Goal: Entertainment & Leisure: Consume media (video, audio)

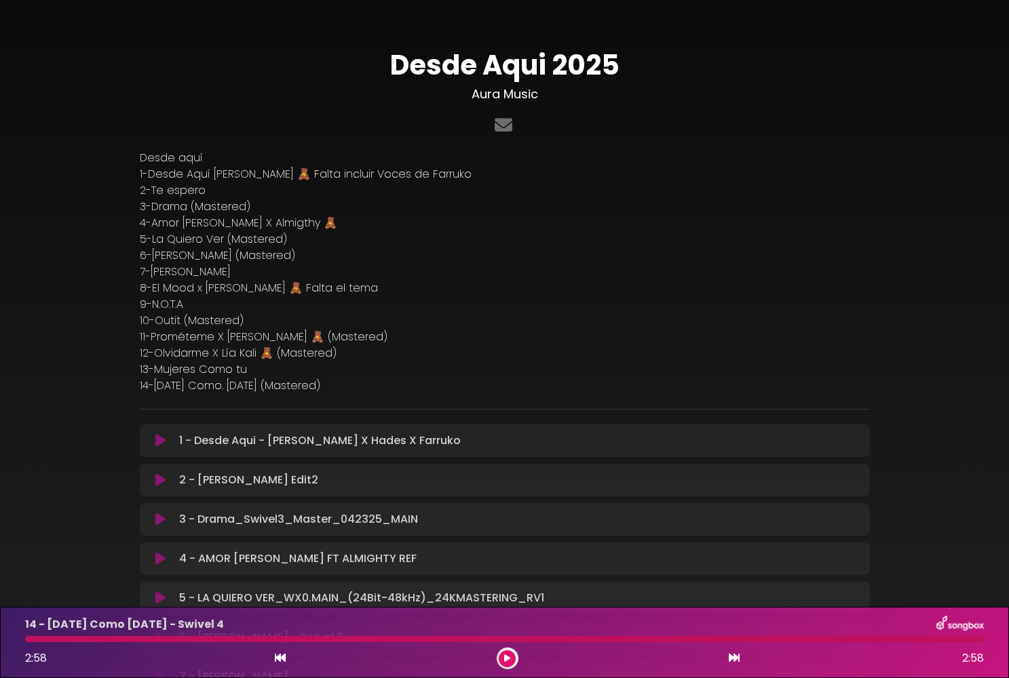
scroll to position [349, 0]
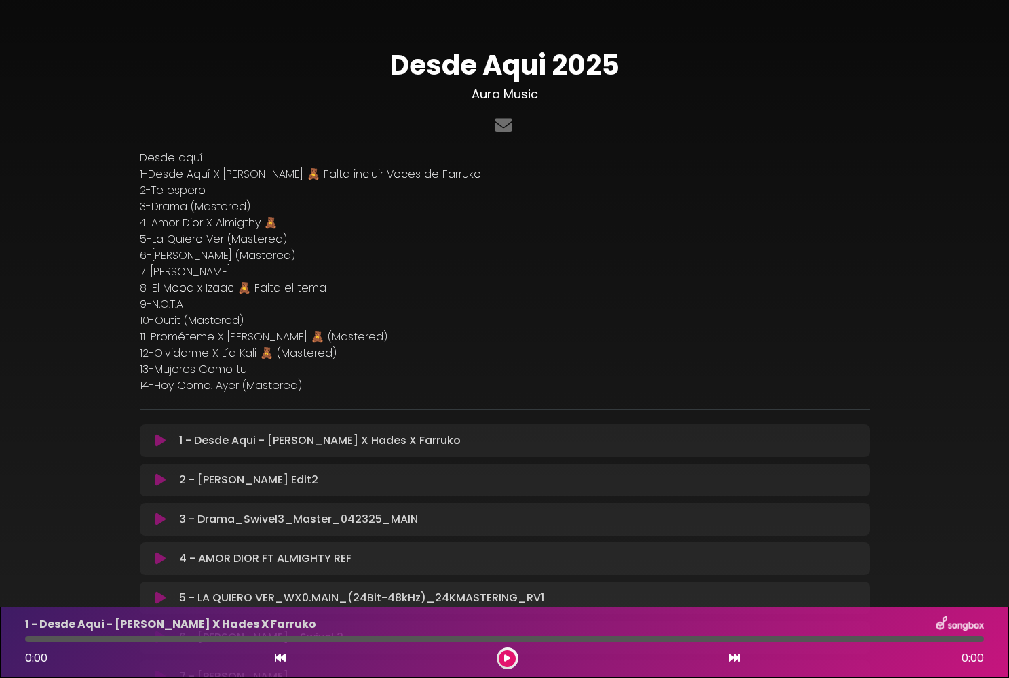
click at [158, 436] on icon at bounding box center [160, 441] width 10 height 14
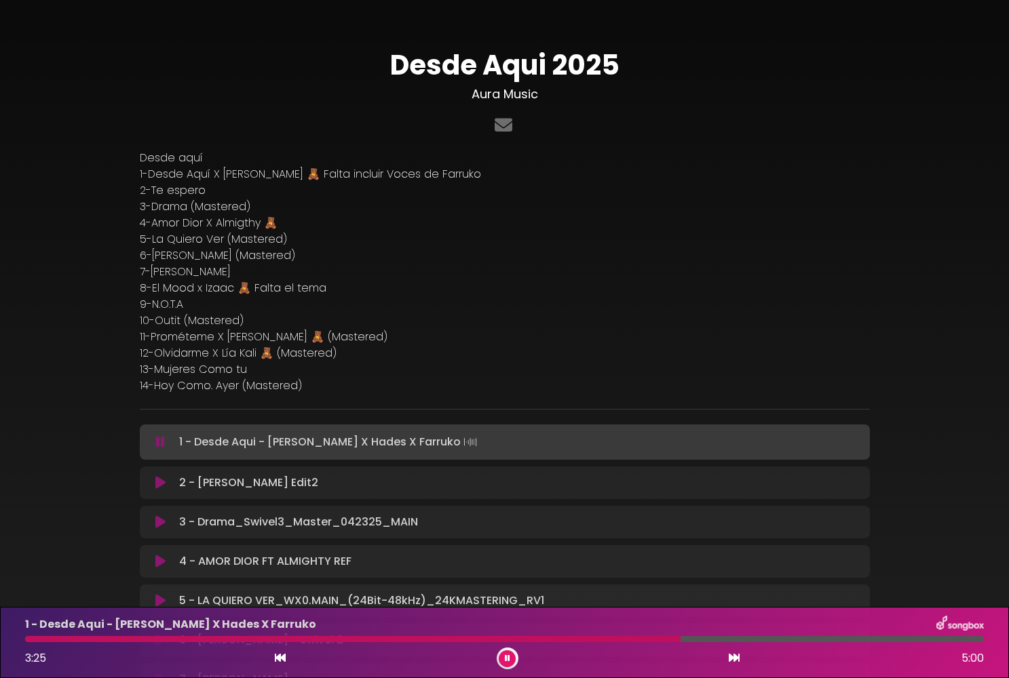
click at [158, 489] on div "2 - Te [PERSON_NAME] Edit2 Loading Track..." at bounding box center [505, 483] width 714 height 16
click at [158, 482] on icon at bounding box center [160, 483] width 10 height 14
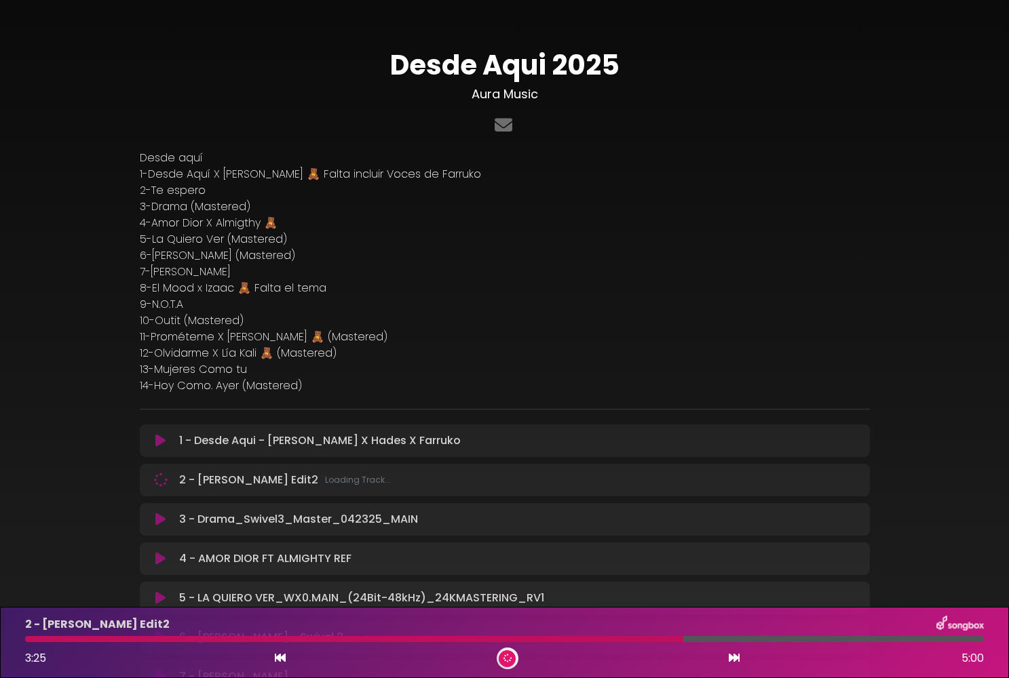
click at [163, 447] on icon at bounding box center [160, 441] width 10 height 14
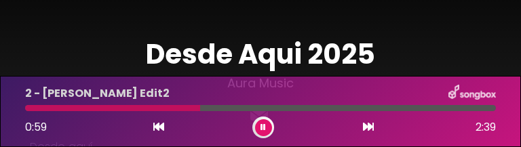
click at [273, 121] on div "0:59 2:39" at bounding box center [260, 128] width 487 height 22
click at [266, 126] on button at bounding box center [263, 127] width 17 height 17
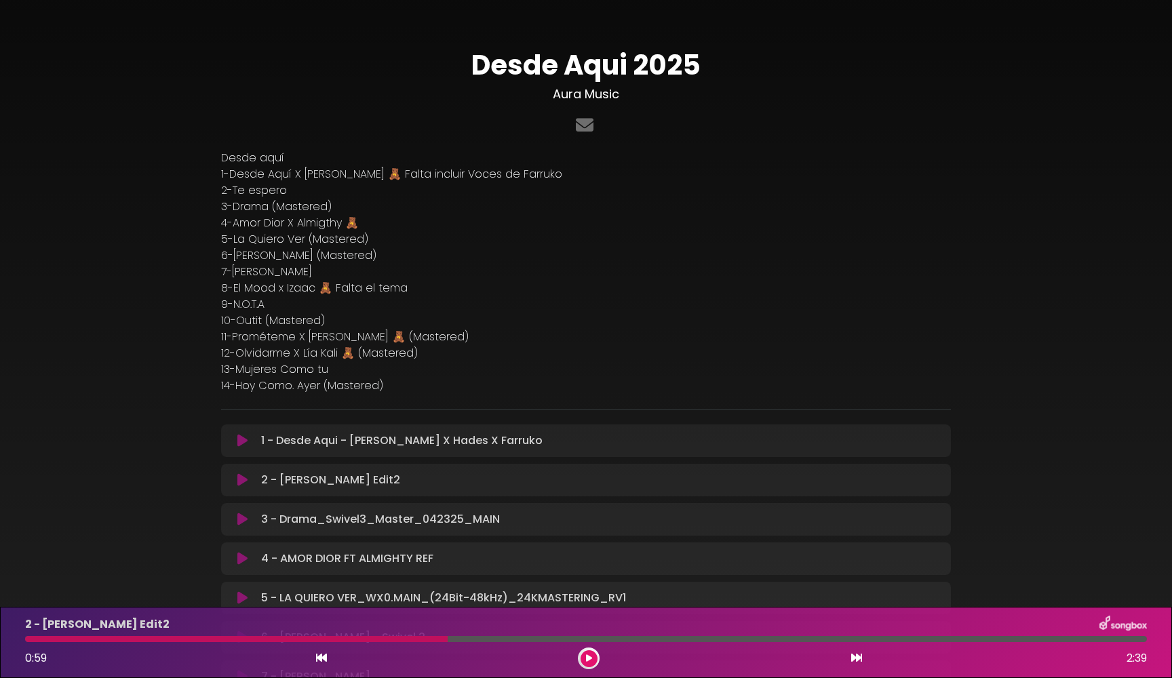
click at [243, 445] on icon at bounding box center [242, 441] width 10 height 14
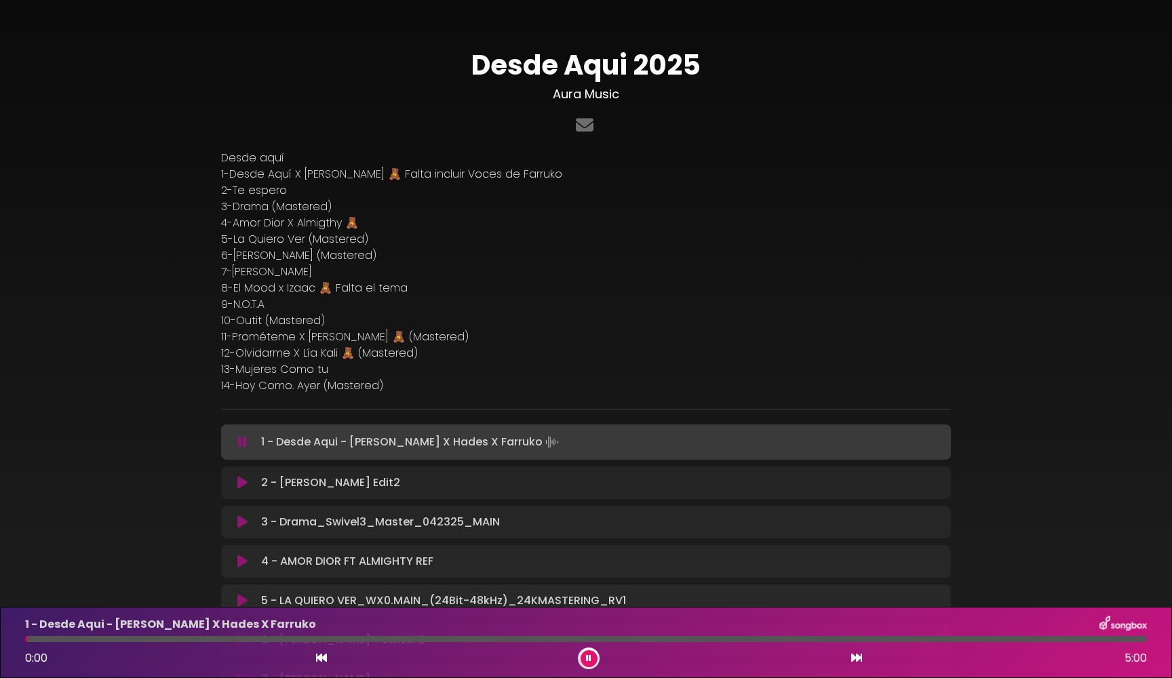
click at [243, 445] on icon at bounding box center [242, 443] width 9 height 14
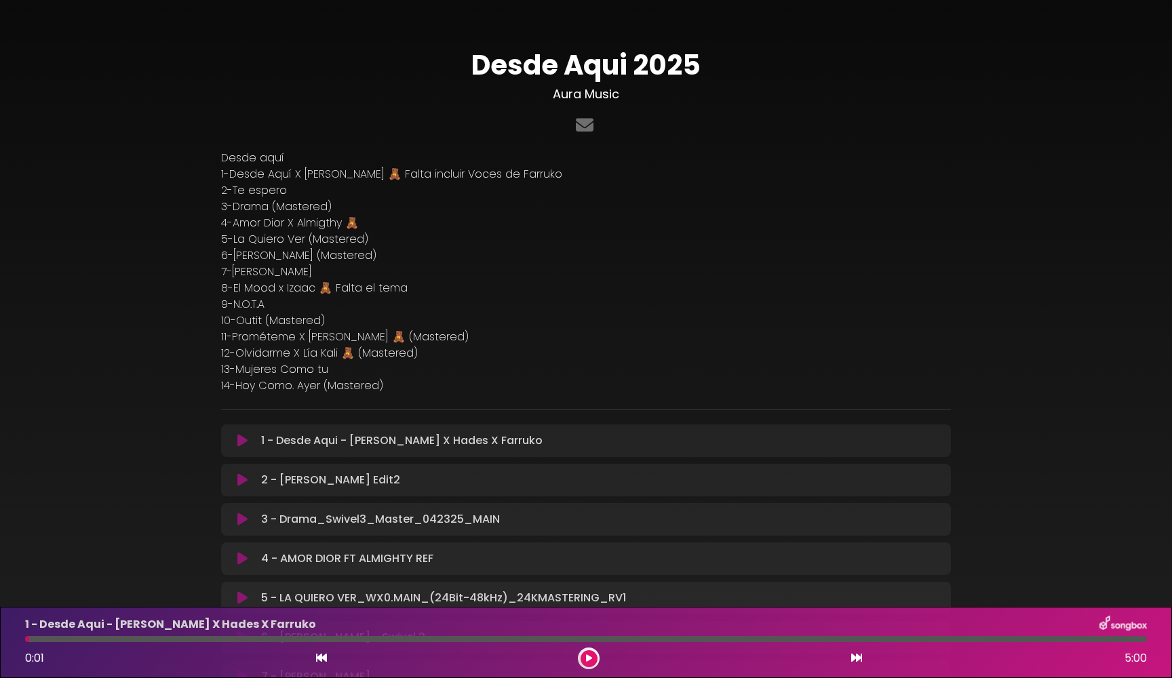
click at [242, 445] on icon at bounding box center [242, 441] width 10 height 14
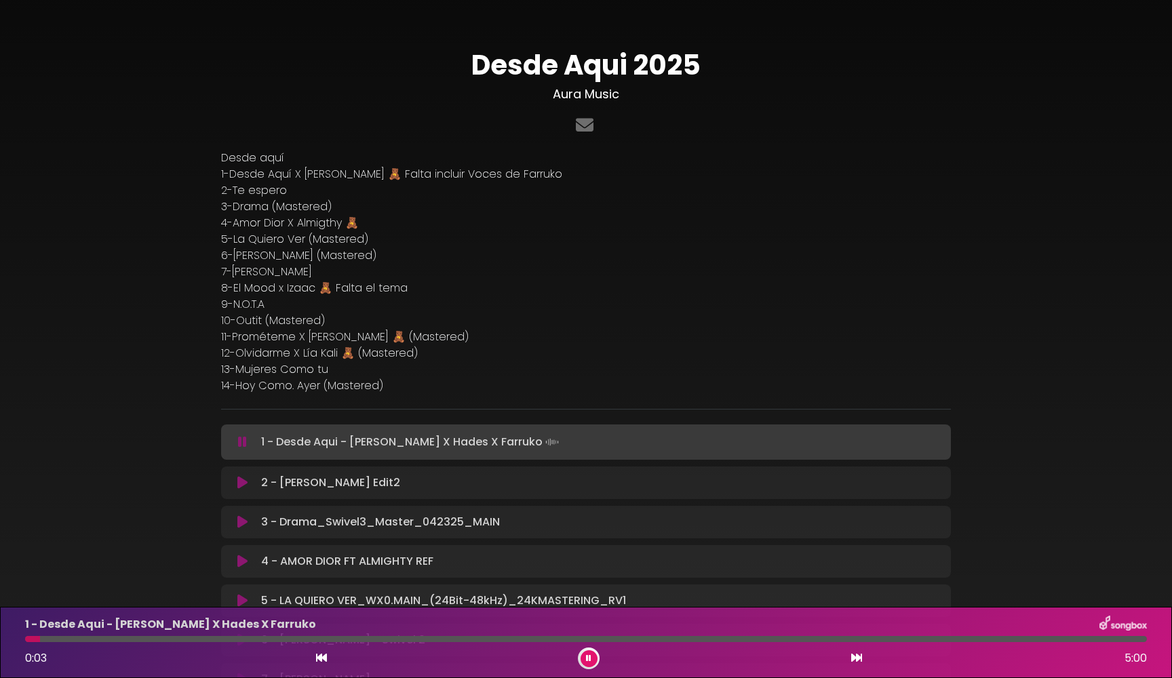
click at [242, 445] on icon at bounding box center [242, 443] width 9 height 14
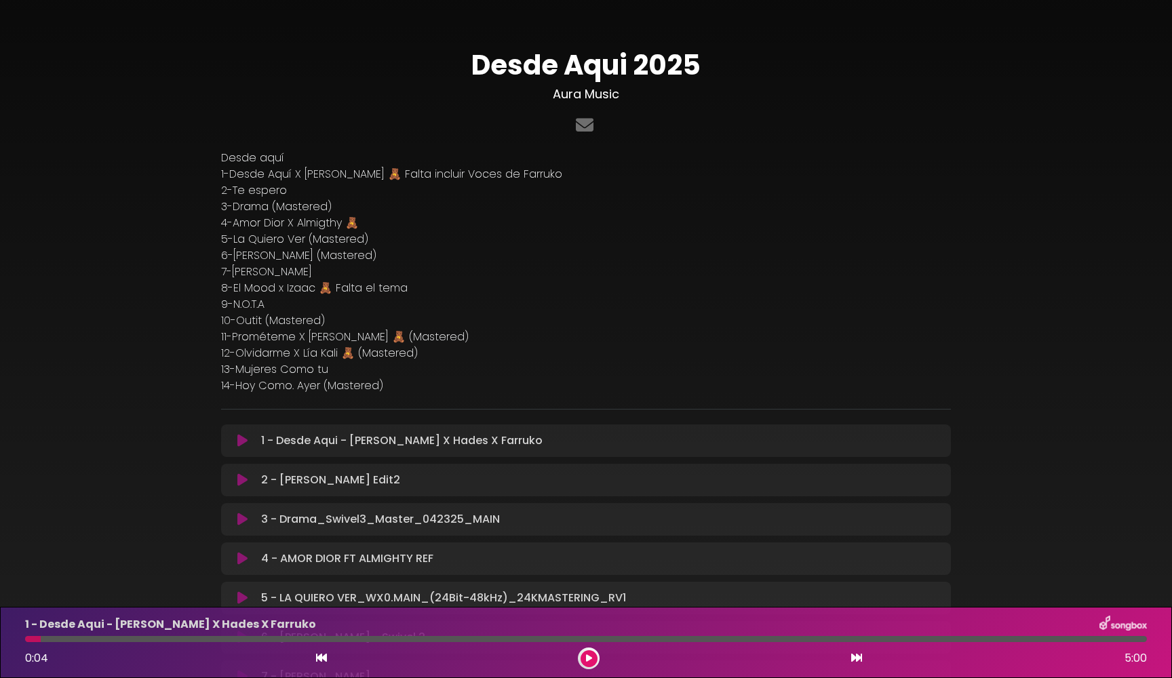
click at [242, 445] on icon at bounding box center [242, 441] width 10 height 14
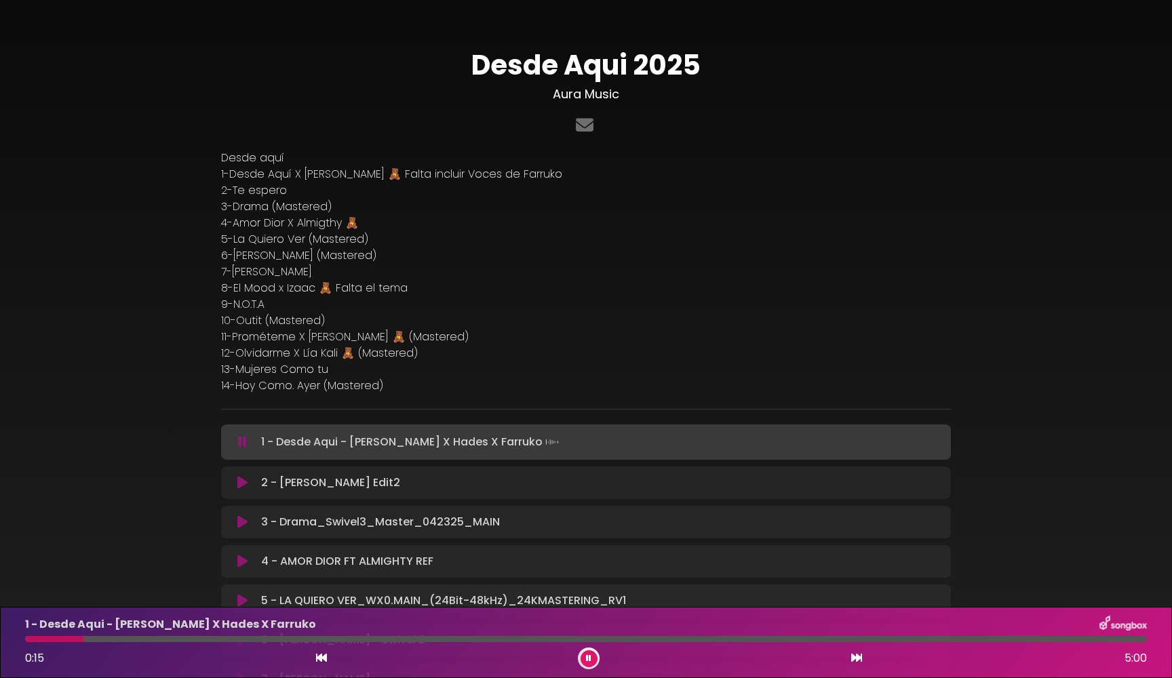
click at [242, 445] on icon at bounding box center [242, 443] width 9 height 14
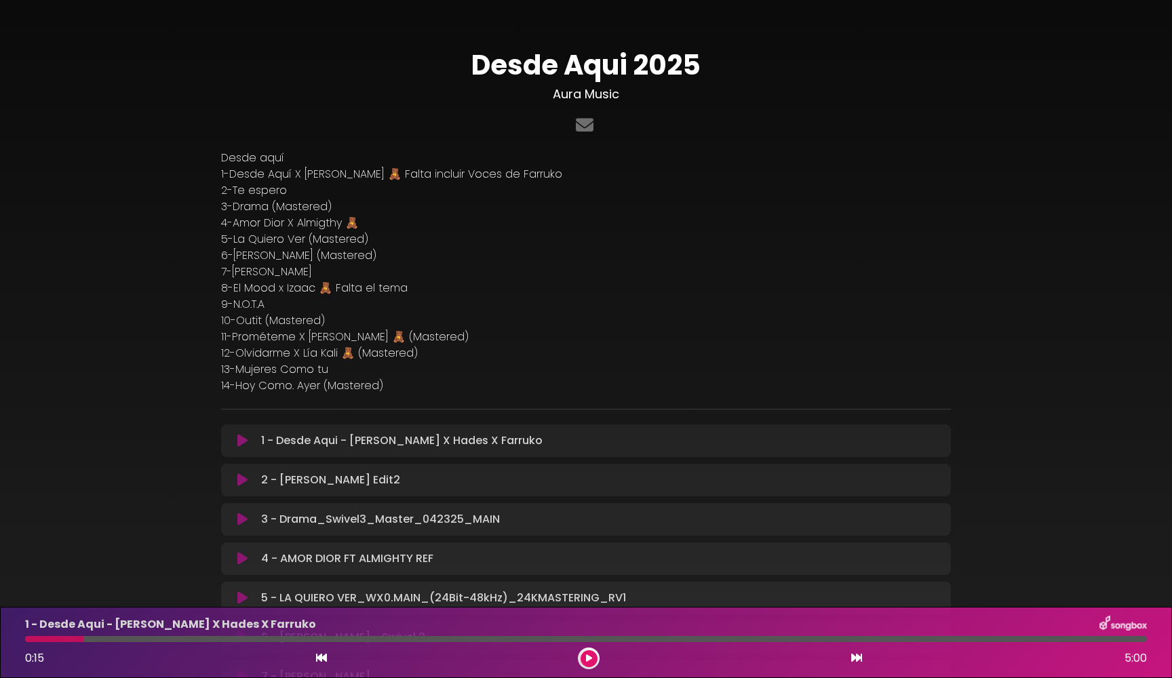
drag, startPoint x: 54, startPoint y: 642, endPoint x: 26, endPoint y: 642, distance: 27.8
click at [26, 642] on div "1 - Desde Aqui - [PERSON_NAME] X Hades X Farruko 0:15 5:00" at bounding box center [586, 643] width 1138 height 54
click at [28, 643] on div "1 - Desde Aqui - [PERSON_NAME] X Hades X Farruko 0:15 5:00" at bounding box center [586, 643] width 1138 height 54
drag, startPoint x: 38, startPoint y: 641, endPoint x: 26, endPoint y: 641, distance: 12.2
click at [26, 641] on div at bounding box center [54, 639] width 58 height 6
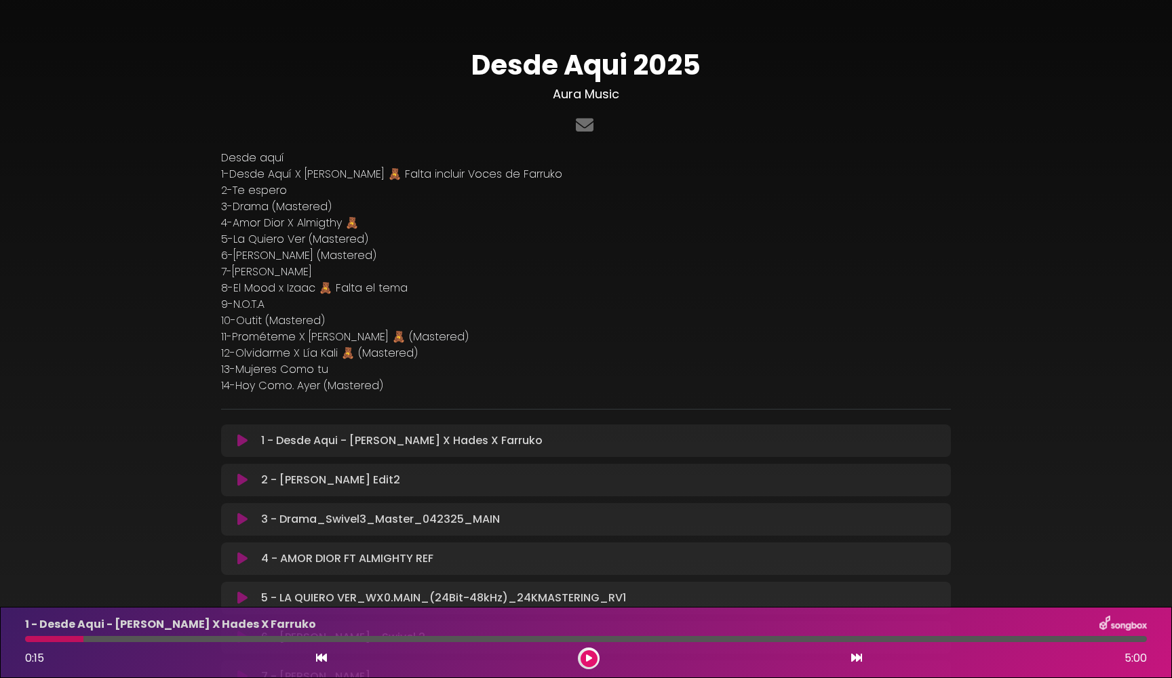
click at [323, 661] on icon at bounding box center [321, 658] width 11 height 11
click at [585, 657] on button at bounding box center [589, 659] width 17 height 17
click at [854, 655] on icon at bounding box center [856, 658] width 11 height 11
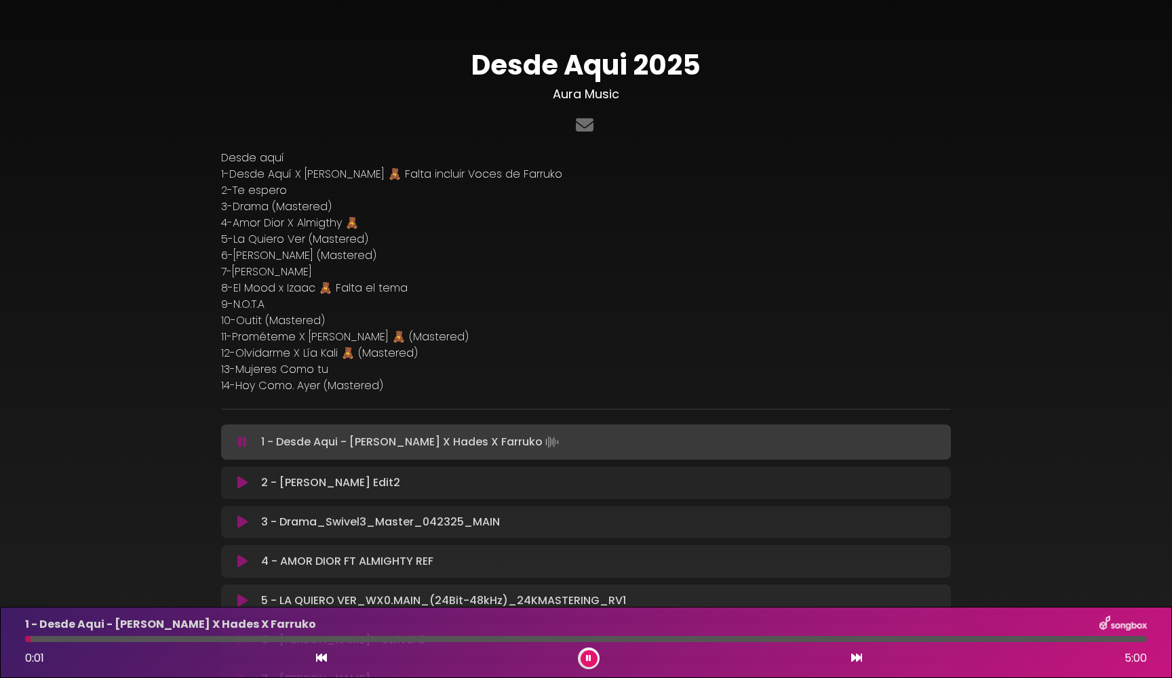
click at [590, 653] on button at bounding box center [589, 659] width 17 height 17
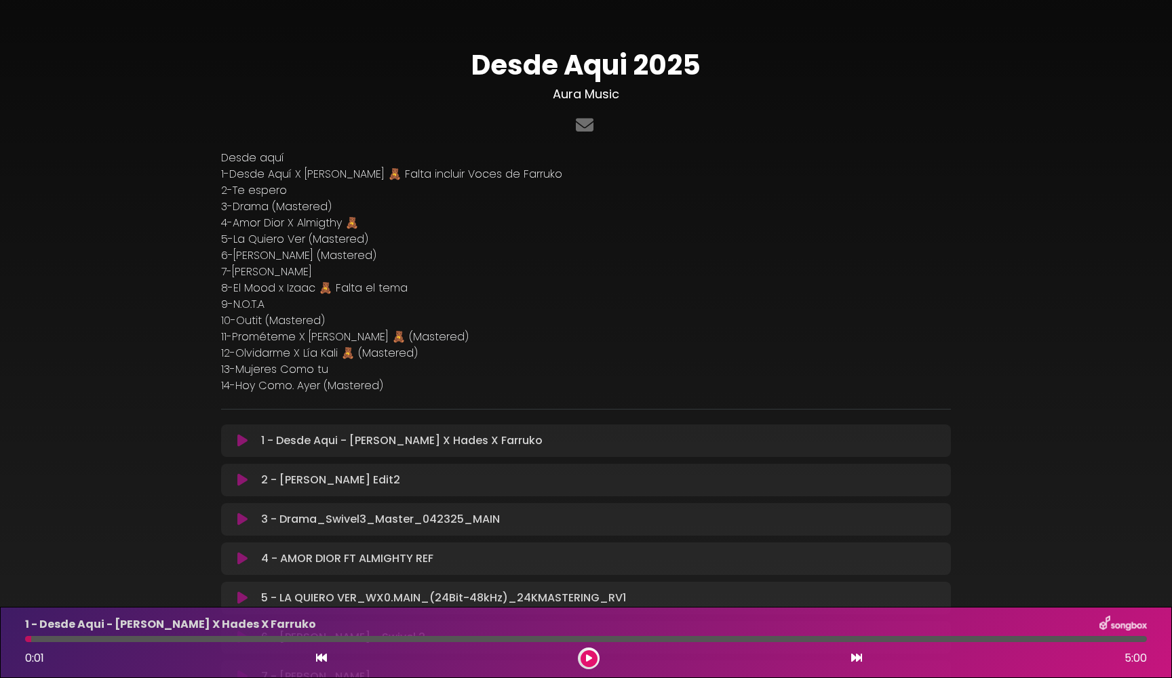
click at [539, 640] on div at bounding box center [586, 639] width 1122 height 6
click at [540, 640] on div at bounding box center [586, 639] width 1122 height 6
drag, startPoint x: 33, startPoint y: 642, endPoint x: 94, endPoint y: 661, distance: 63.9
click at [94, 661] on div "1 - Desde Aqui - [PERSON_NAME] X Hades X Farruko 0:01 5:00" at bounding box center [586, 643] width 1138 height 54
click at [242, 482] on icon at bounding box center [242, 481] width 10 height 14
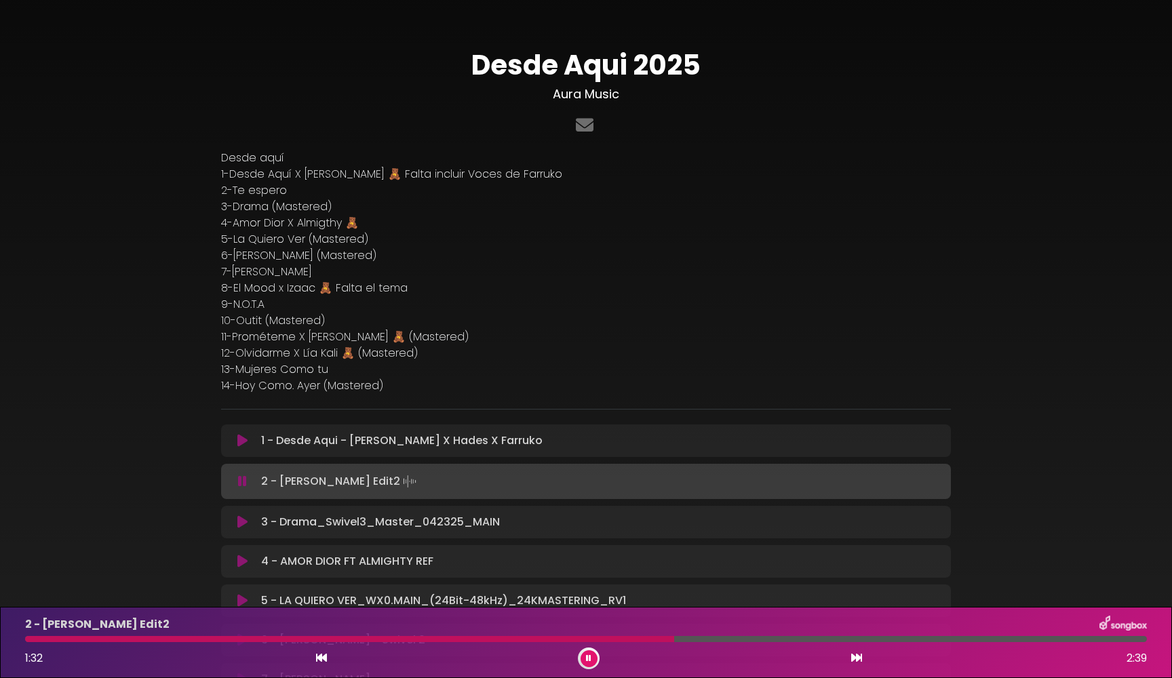
click at [590, 657] on icon at bounding box center [588, 659] width 5 height 8
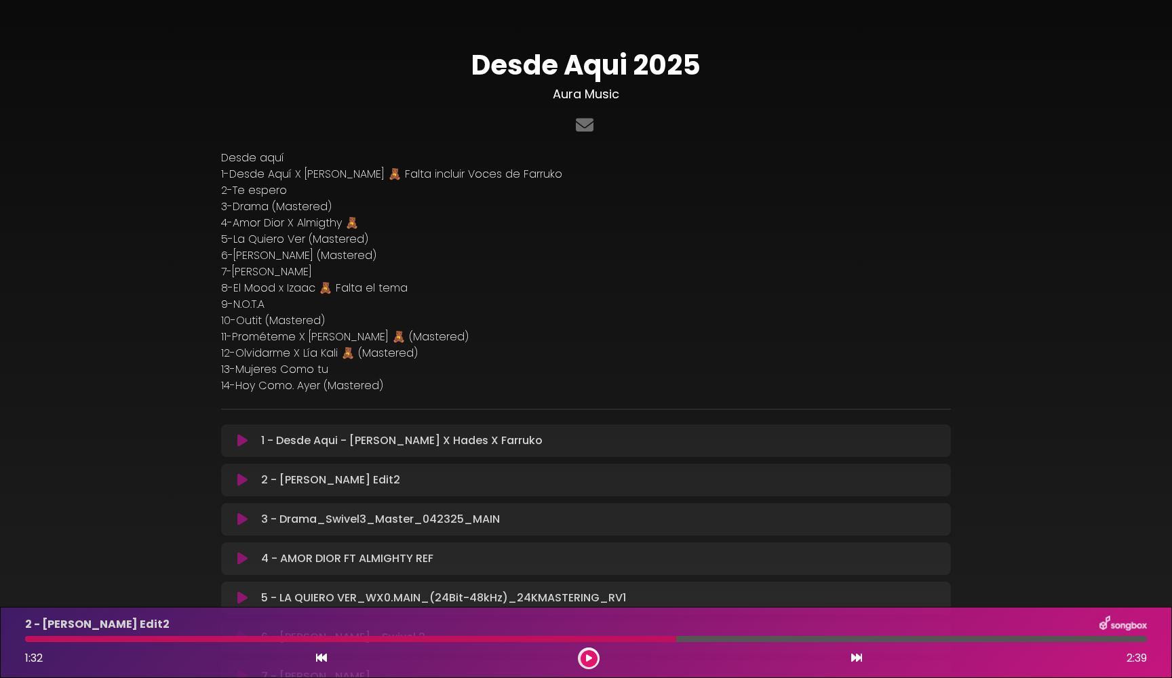
click at [864, 246] on p "5-La Quiero Ver (Mastered)" at bounding box center [586, 239] width 730 height 16
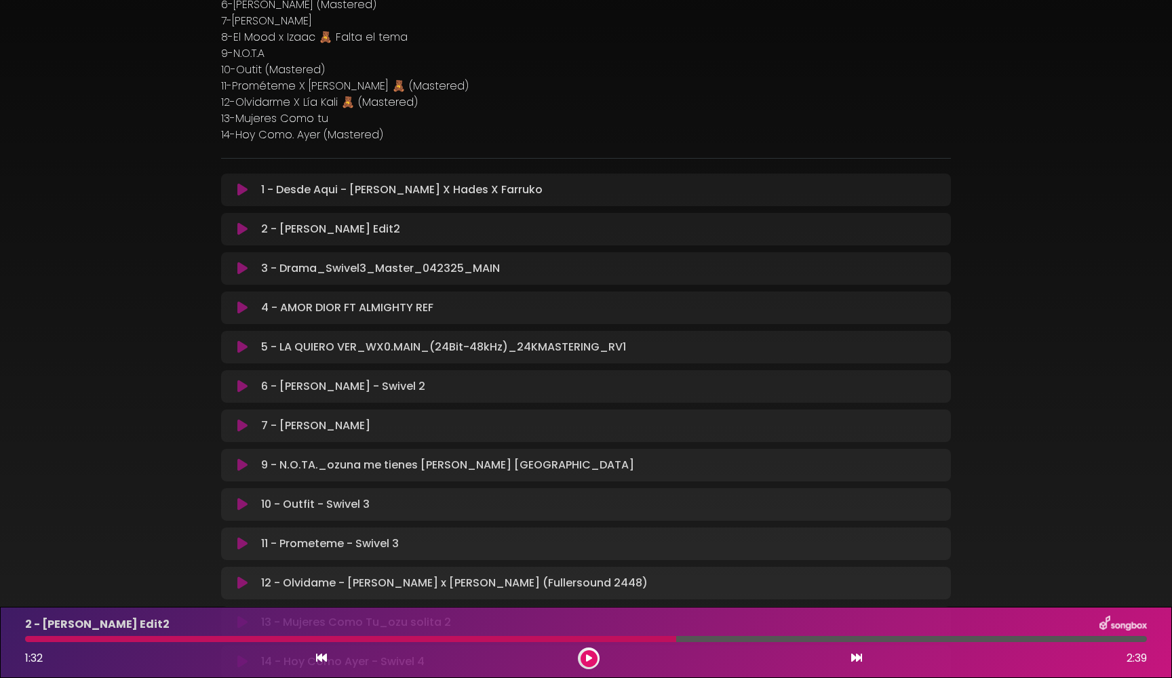
scroll to position [257, 0]
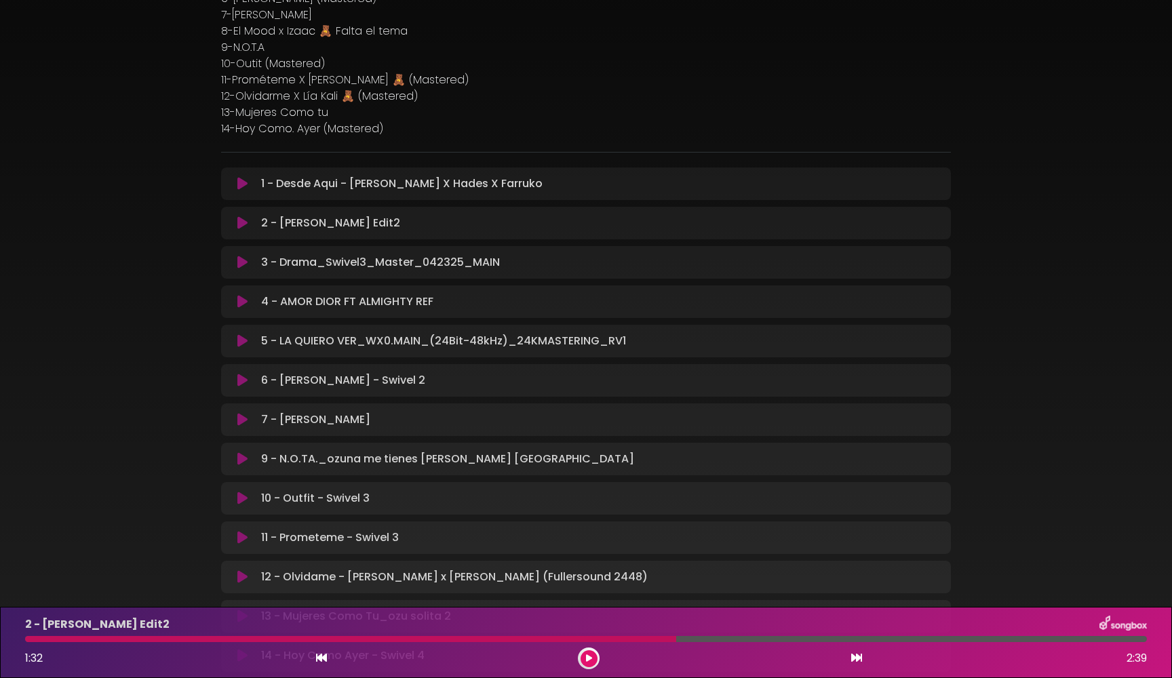
click at [239, 459] on icon at bounding box center [242, 460] width 10 height 14
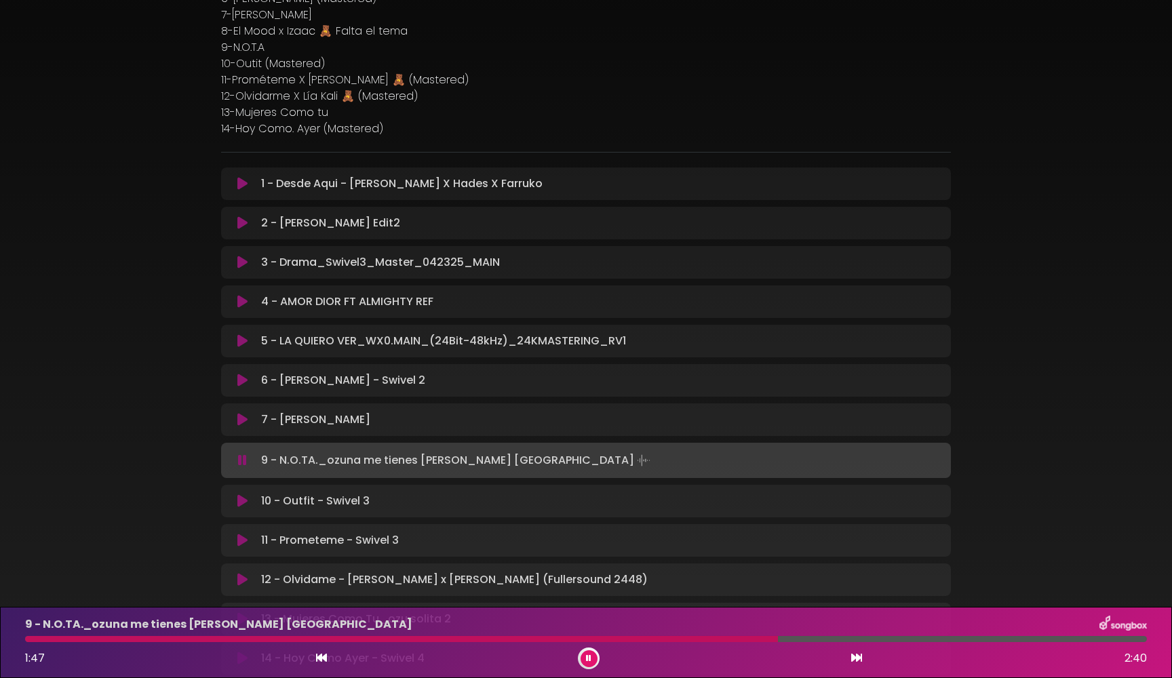
click at [239, 459] on icon at bounding box center [242, 461] width 9 height 14
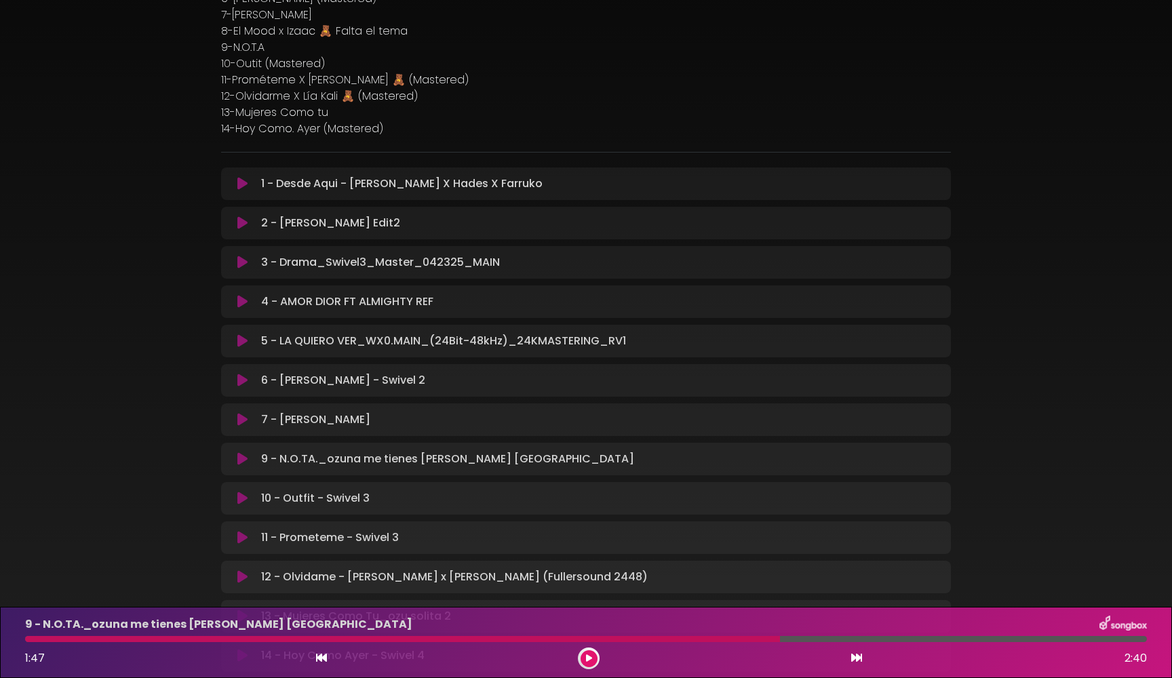
click at [1008, 394] on div "Desde Aqui 2025 Aura Music Desde aquí" at bounding box center [586, 227] width 1172 height 936
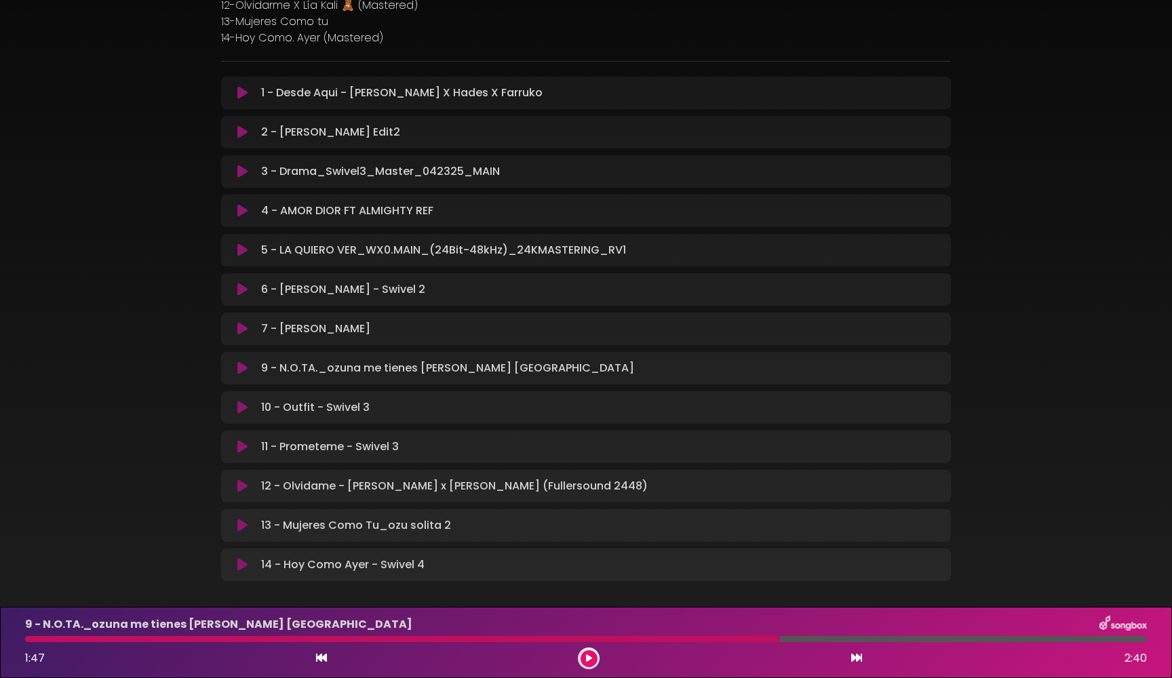
scroll to position [360, 0]
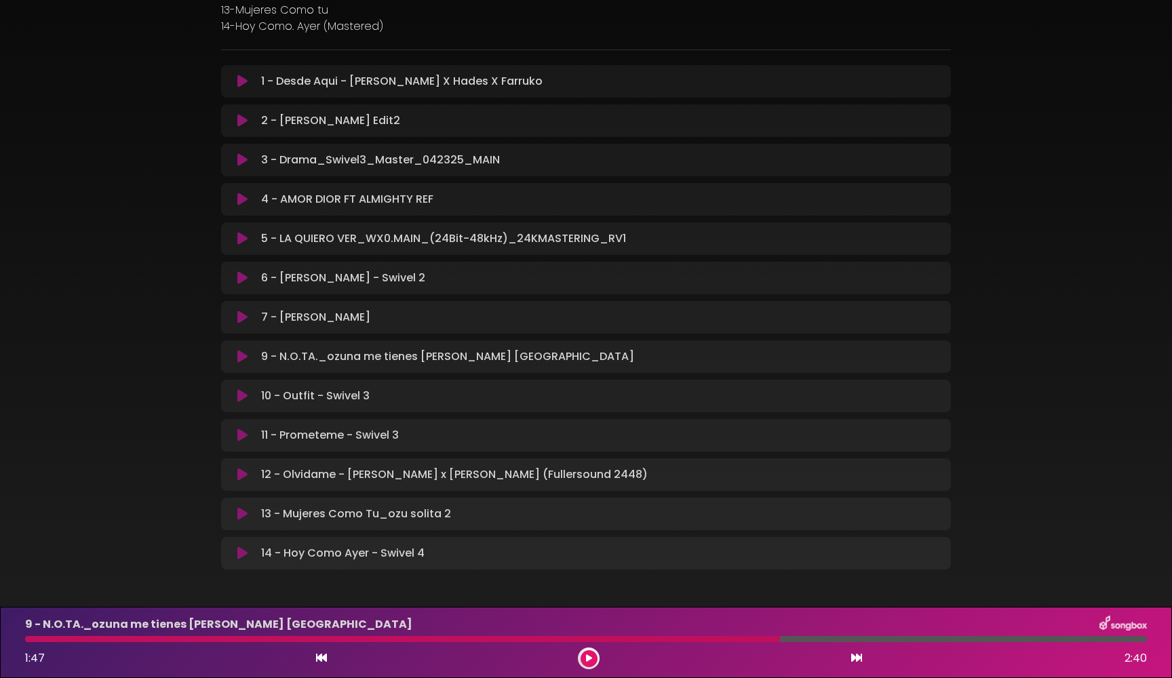
click at [246, 242] on icon at bounding box center [242, 239] width 10 height 14
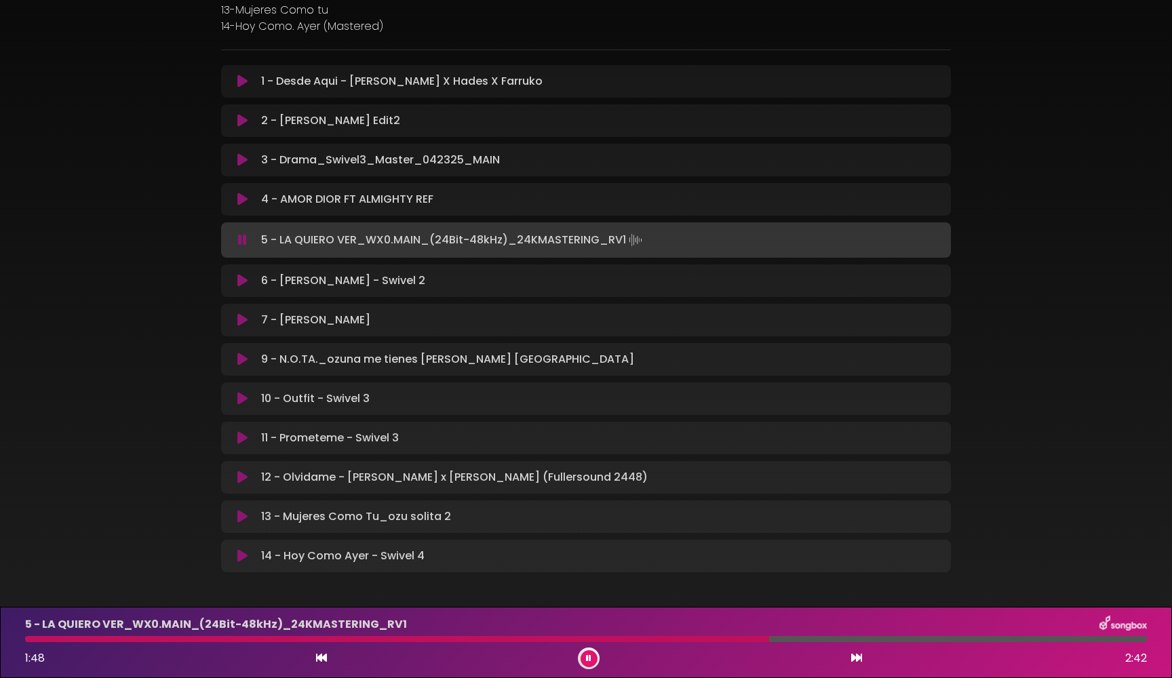
click at [247, 242] on button at bounding box center [242, 240] width 26 height 14
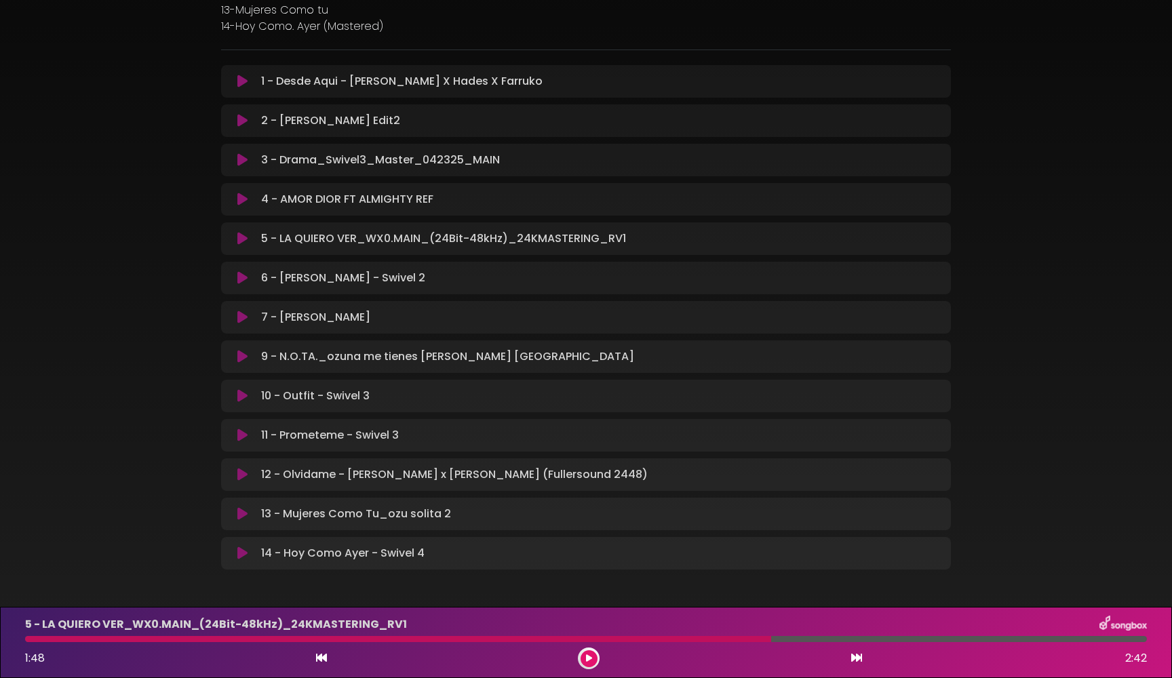
click at [244, 475] on icon at bounding box center [242, 475] width 10 height 14
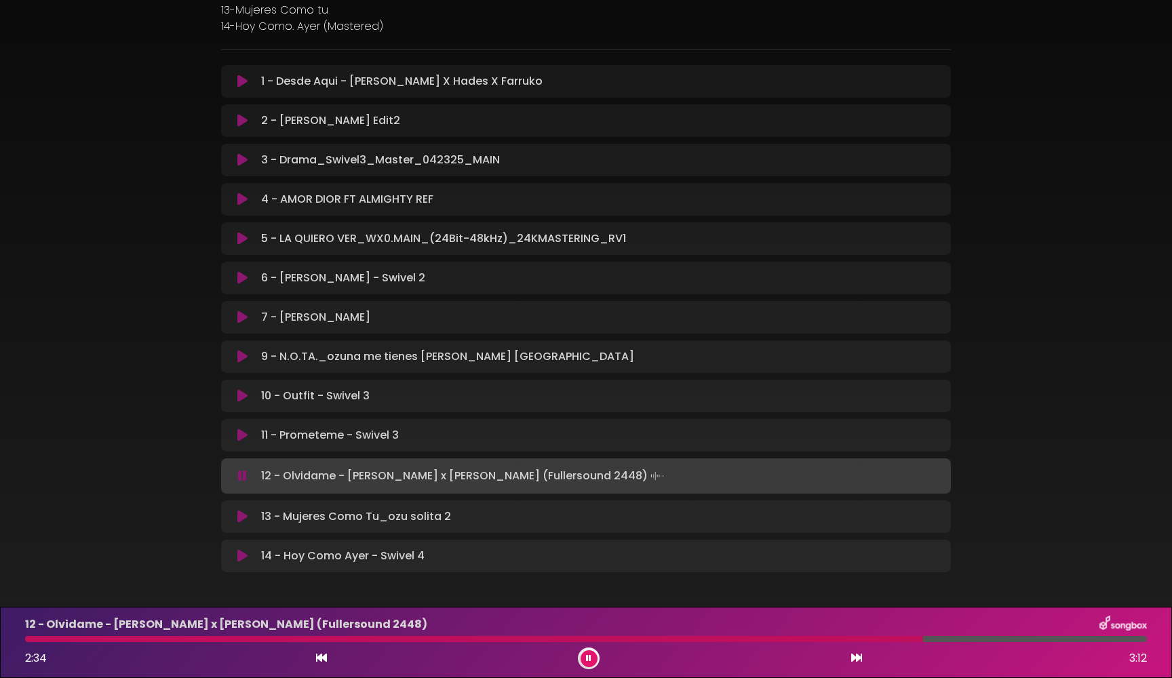
click at [247, 476] on button at bounding box center [242, 476] width 26 height 14
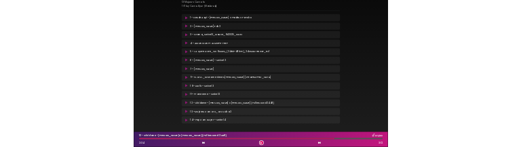
scroll to position [368, 0]
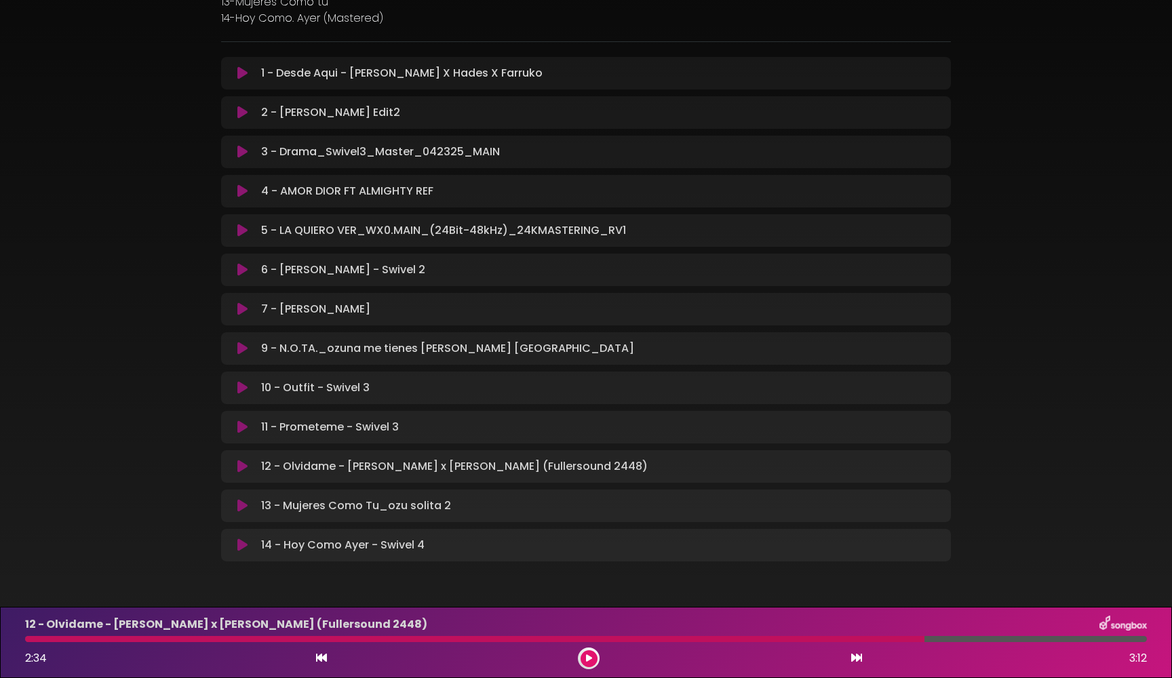
click at [242, 272] on icon at bounding box center [242, 270] width 10 height 14
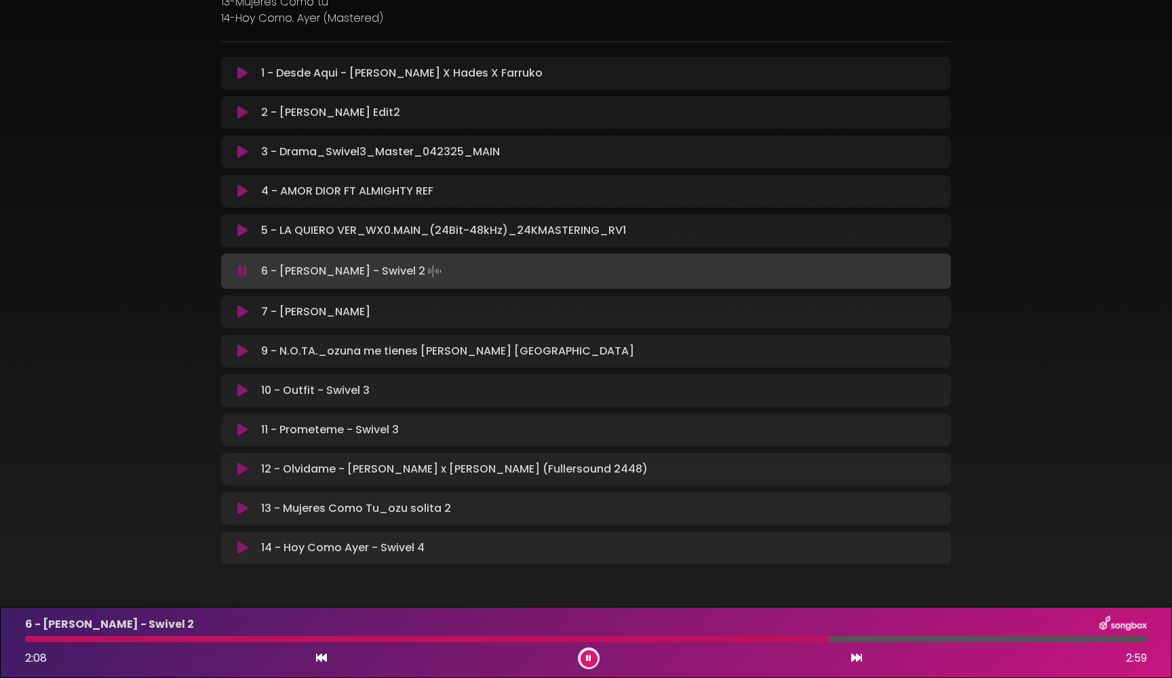
click at [597, 664] on div at bounding box center [589, 659] width 22 height 22
click at [595, 663] on button at bounding box center [589, 659] width 17 height 17
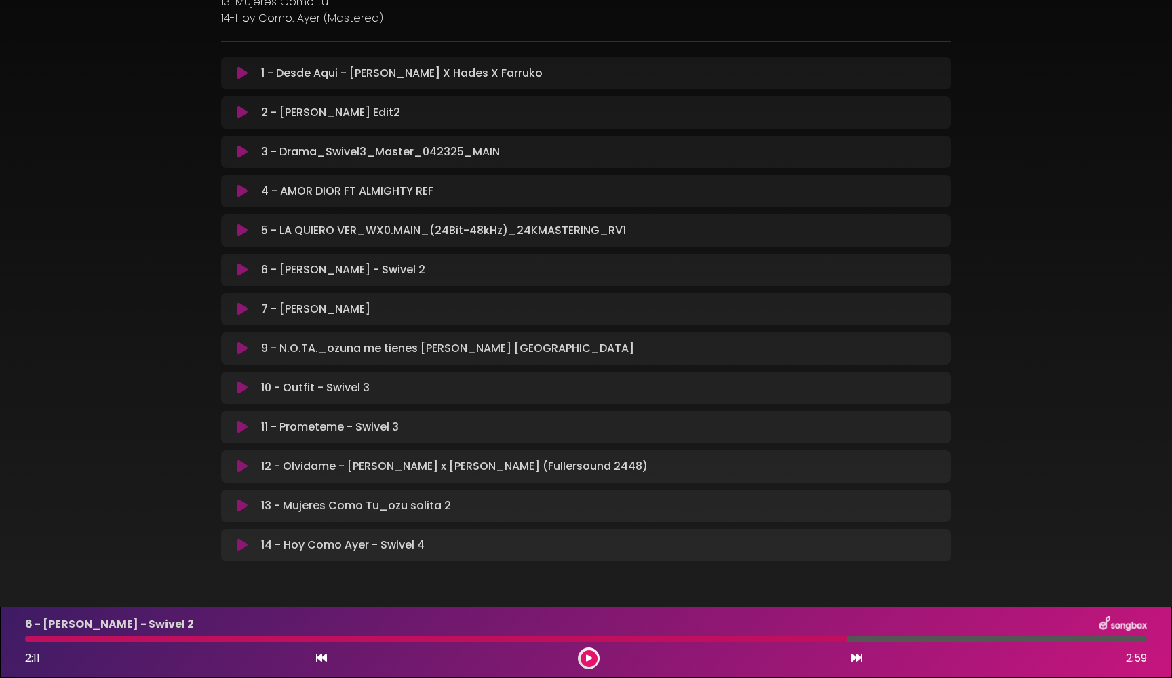
click at [153, 638] on div at bounding box center [436, 639] width 822 height 6
click at [243, 73] on icon at bounding box center [242, 73] width 10 height 14
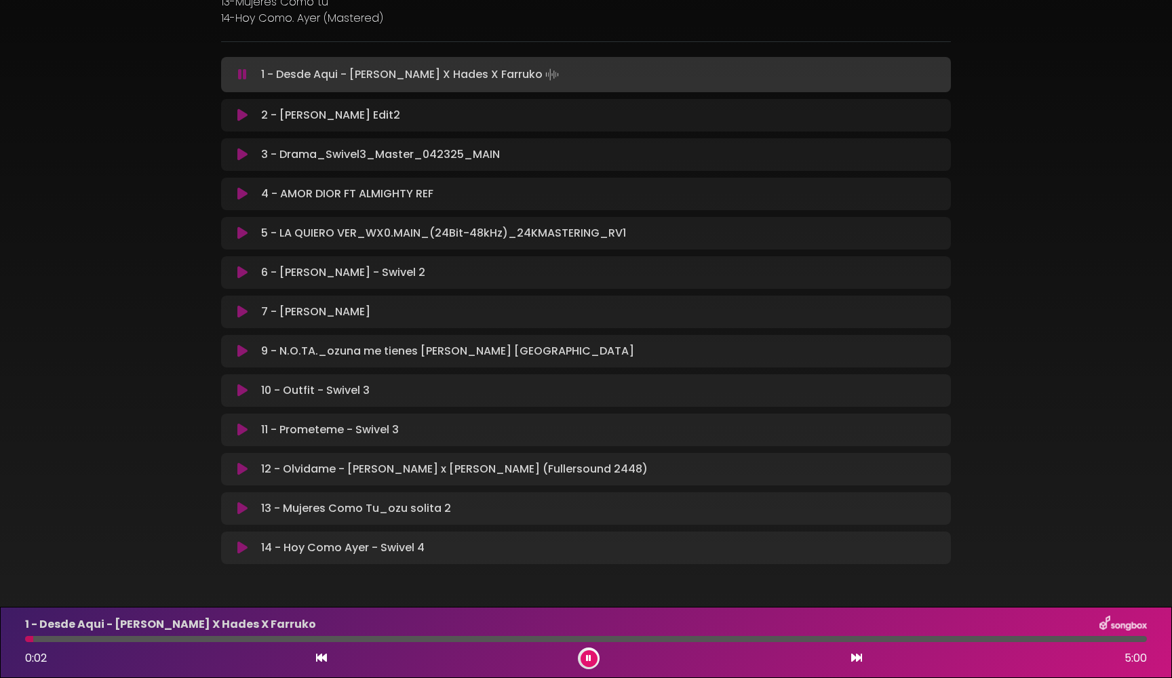
click at [455, 645] on div "1 - Desde Aqui - [PERSON_NAME] X Hades X Farruko 0:02 5:00" at bounding box center [586, 643] width 1138 height 54
click at [449, 640] on div at bounding box center [586, 639] width 1122 height 6
click at [388, 639] on div at bounding box center [239, 639] width 428 height 6
click at [347, 642] on div "1 - Desde Aqui - [PERSON_NAME] X Hades X Farruko 1:37 5:00" at bounding box center [586, 643] width 1138 height 54
click at [315, 642] on div at bounding box center [209, 639] width 368 height 6
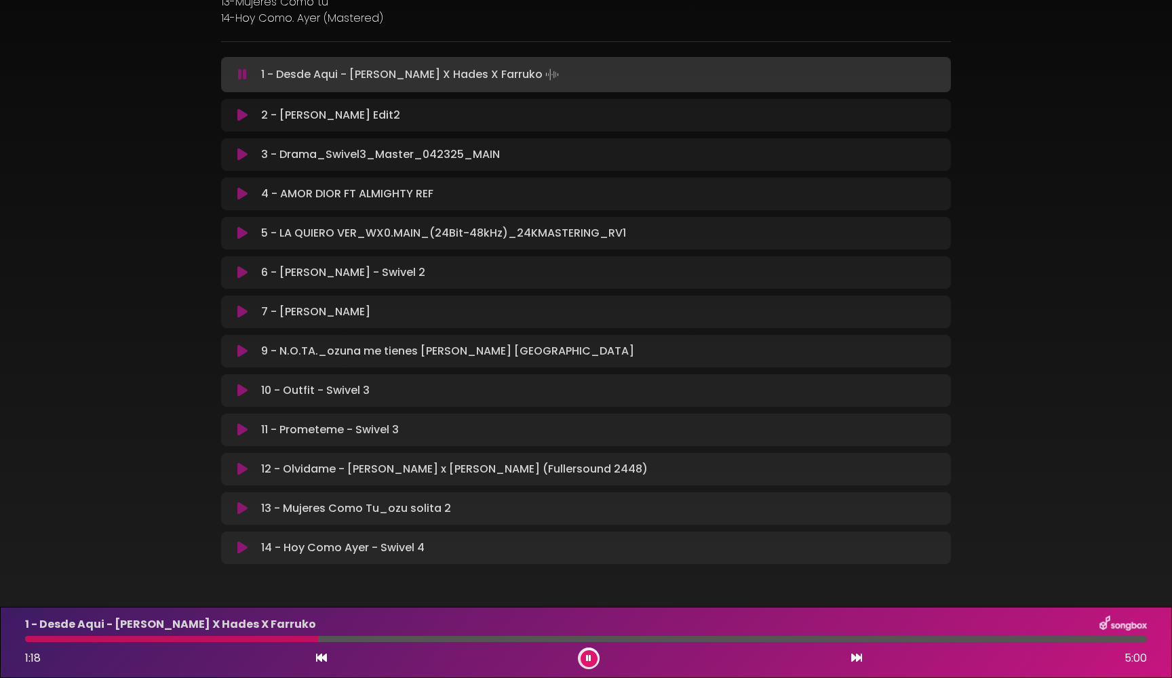
click at [328, 641] on div at bounding box center [586, 639] width 1122 height 6
click at [588, 657] on icon at bounding box center [589, 659] width 6 height 8
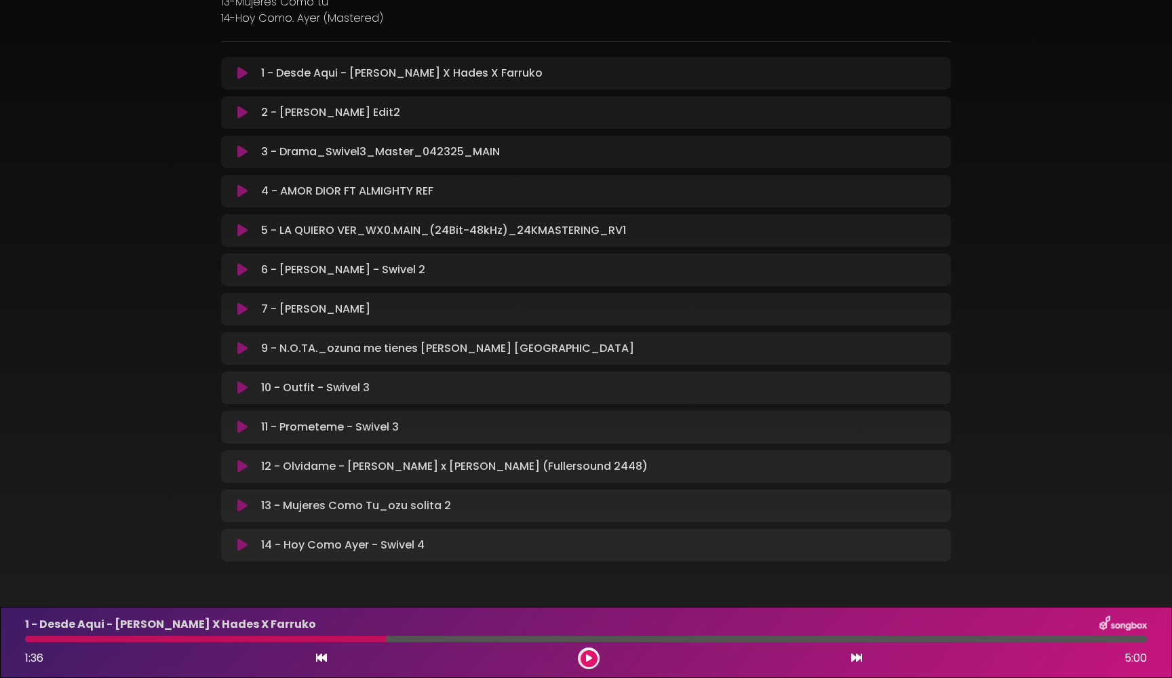
click at [624, 637] on div at bounding box center [586, 639] width 1122 height 6
click at [625, 639] on div at bounding box center [586, 639] width 1122 height 6
click at [632, 639] on div at bounding box center [586, 639] width 1122 height 6
click at [634, 639] on div at bounding box center [586, 639] width 1122 height 6
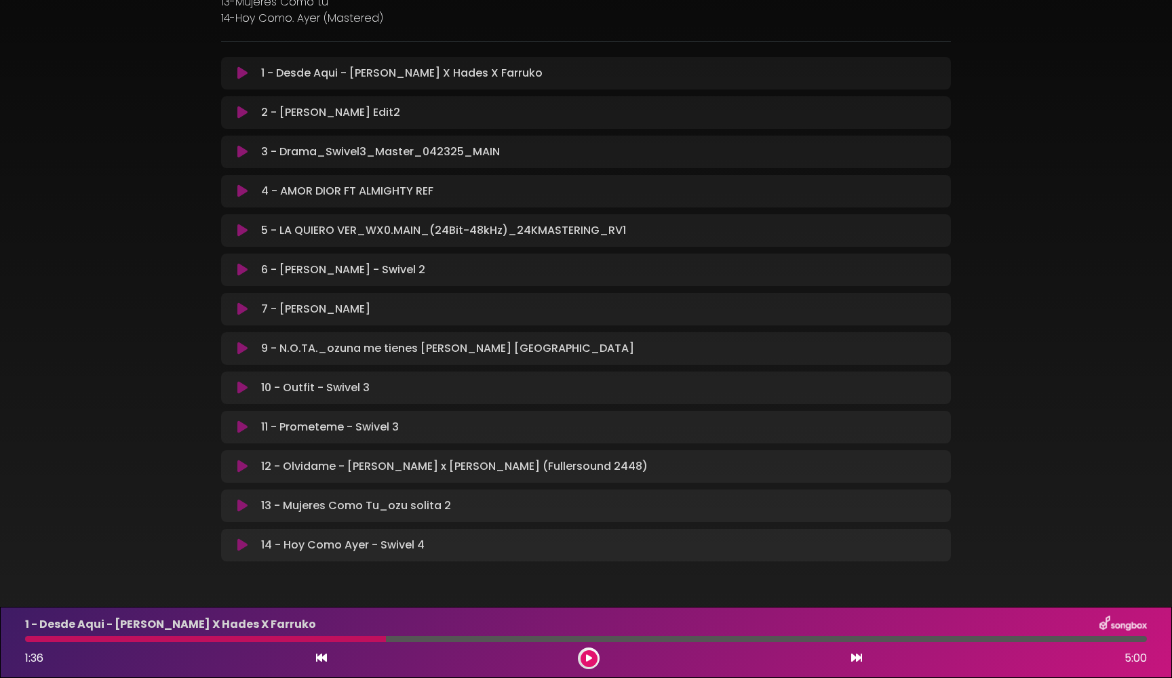
click at [634, 638] on div at bounding box center [586, 639] width 1122 height 6
drag, startPoint x: 381, startPoint y: 642, endPoint x: 521, endPoint y: 642, distance: 140.4
click at [521, 642] on div "1 - Desde Aqui - [PERSON_NAME] X Hades X Farruko 1:36 5:00" at bounding box center [586, 643] width 1138 height 54
click at [740, 636] on div "1 - Desde Aqui - [PERSON_NAME] X Hades X Farruko 1:36 5:00" at bounding box center [586, 643] width 1138 height 54
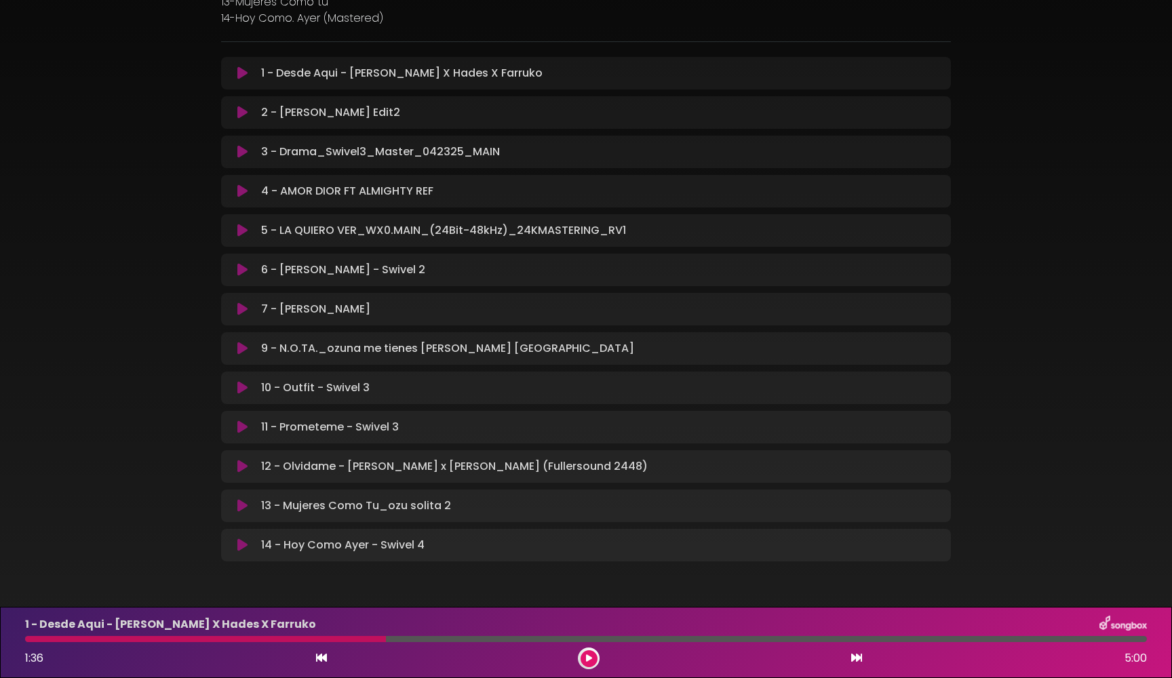
click at [740, 638] on div at bounding box center [586, 639] width 1122 height 6
click at [594, 662] on button at bounding box center [589, 659] width 17 height 17
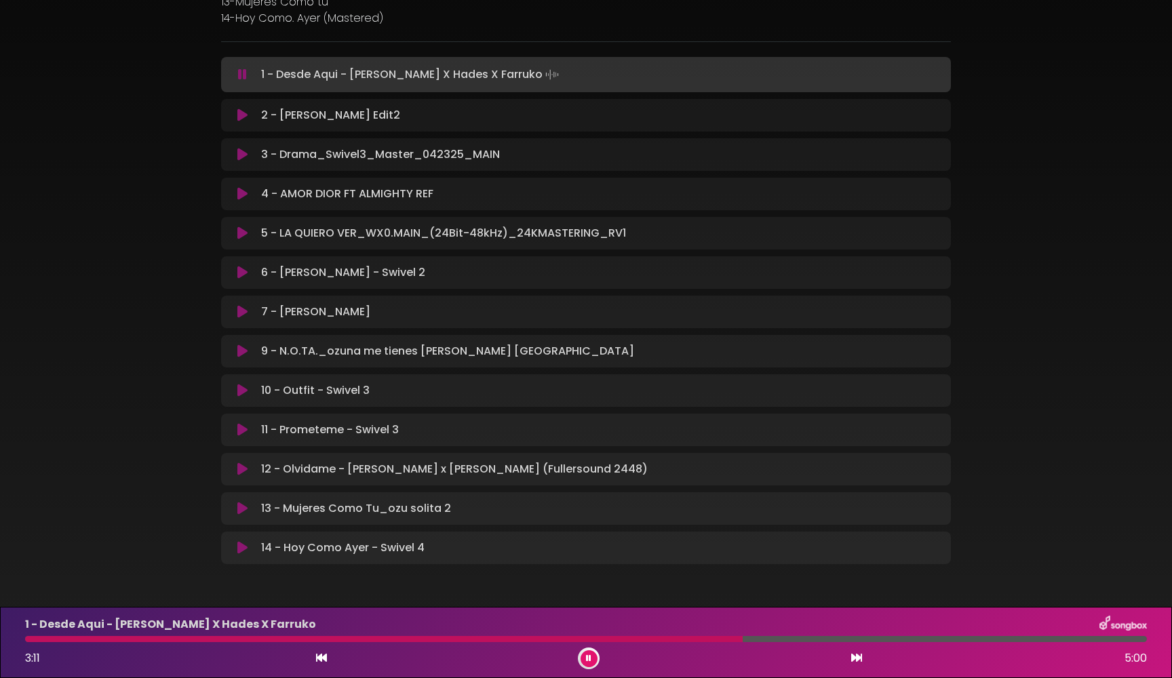
click at [674, 640] on div at bounding box center [384, 639] width 718 height 6
click at [706, 636] on div "1 - Desde Aqui - [PERSON_NAME] X Hades X Farruko 2:54 5:00" at bounding box center [586, 643] width 1138 height 54
click at [723, 641] on div at bounding box center [586, 639] width 1122 height 6
click at [772, 639] on div at bounding box center [586, 639] width 1122 height 6
click at [790, 639] on div at bounding box center [586, 639] width 1122 height 6
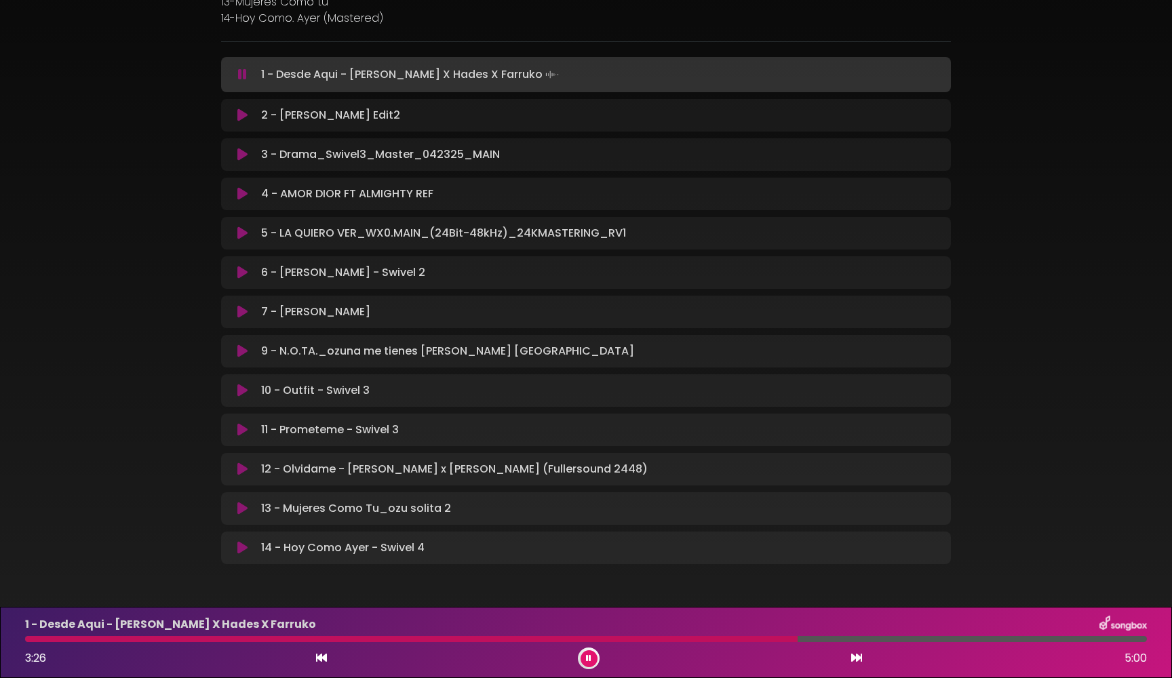
click at [841, 639] on div at bounding box center [586, 639] width 1122 height 6
click at [594, 654] on button at bounding box center [589, 659] width 17 height 17
